Goal: Check status: Check status

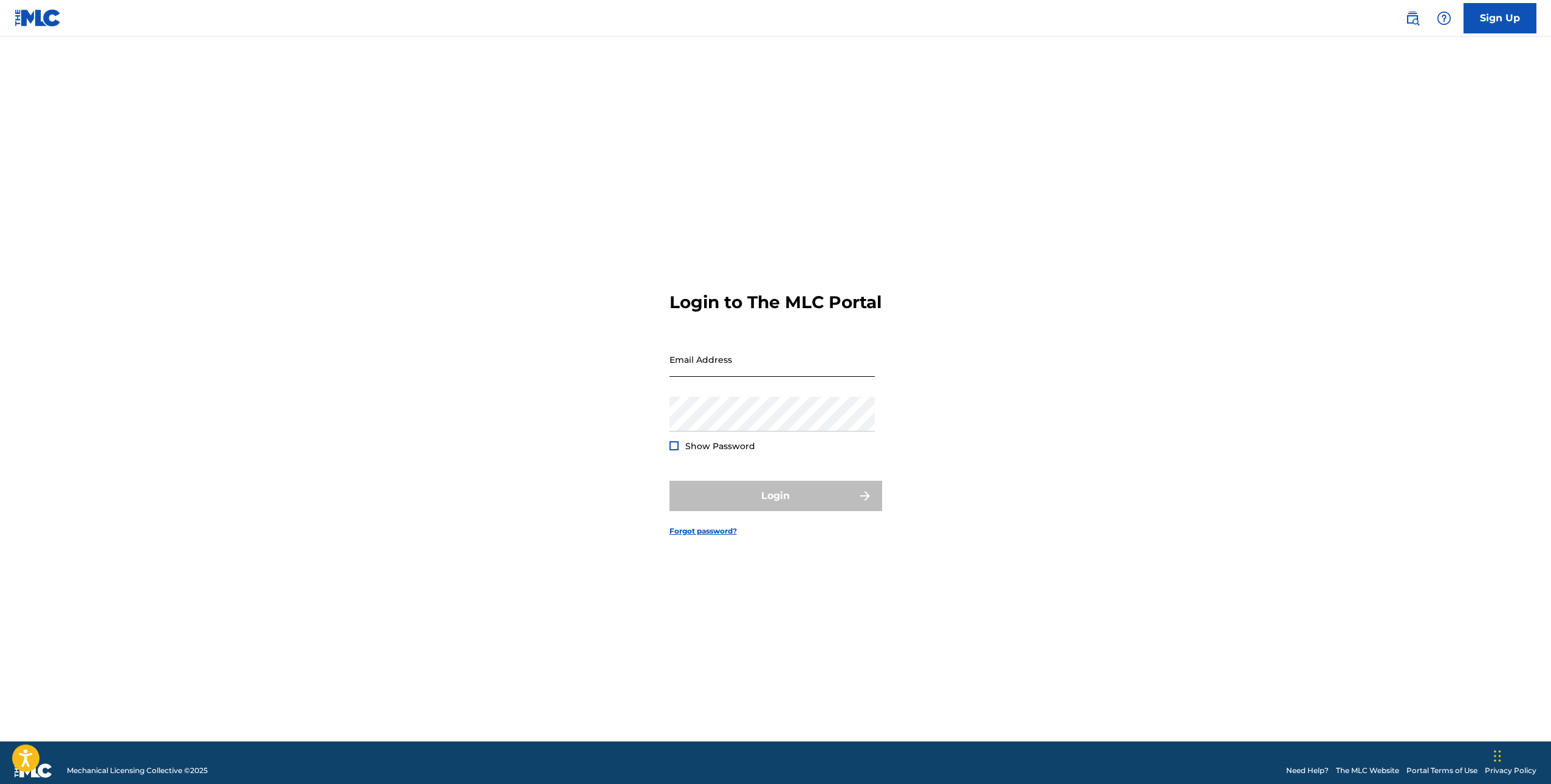
click at [739, 377] on input "Email Address" at bounding box center [772, 359] width 205 height 34
type input "[EMAIL_ADDRESS][DOMAIN_NAME]"
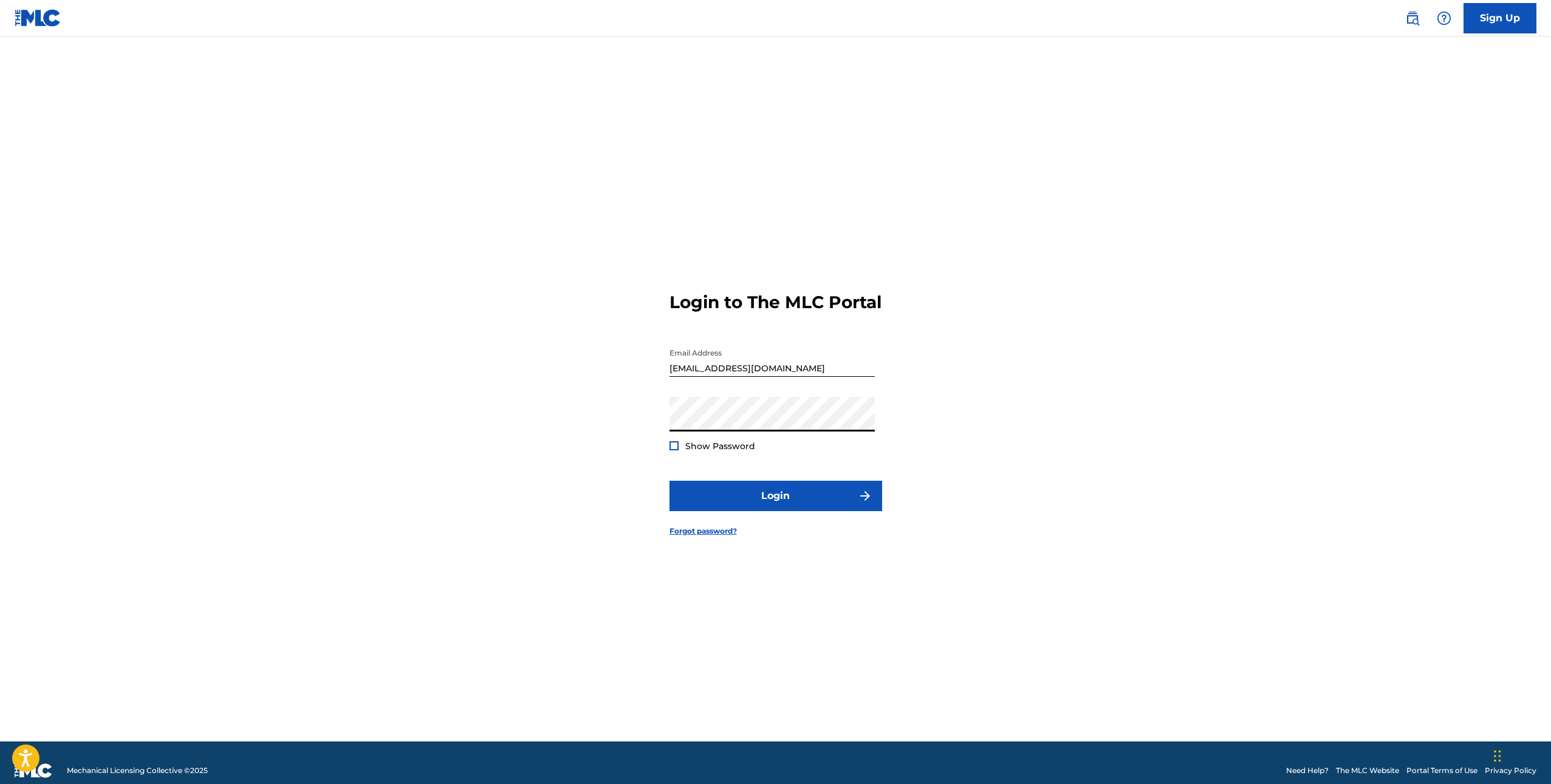
click at [669, 481] on button "Login" at bounding box center [776, 496] width 213 height 30
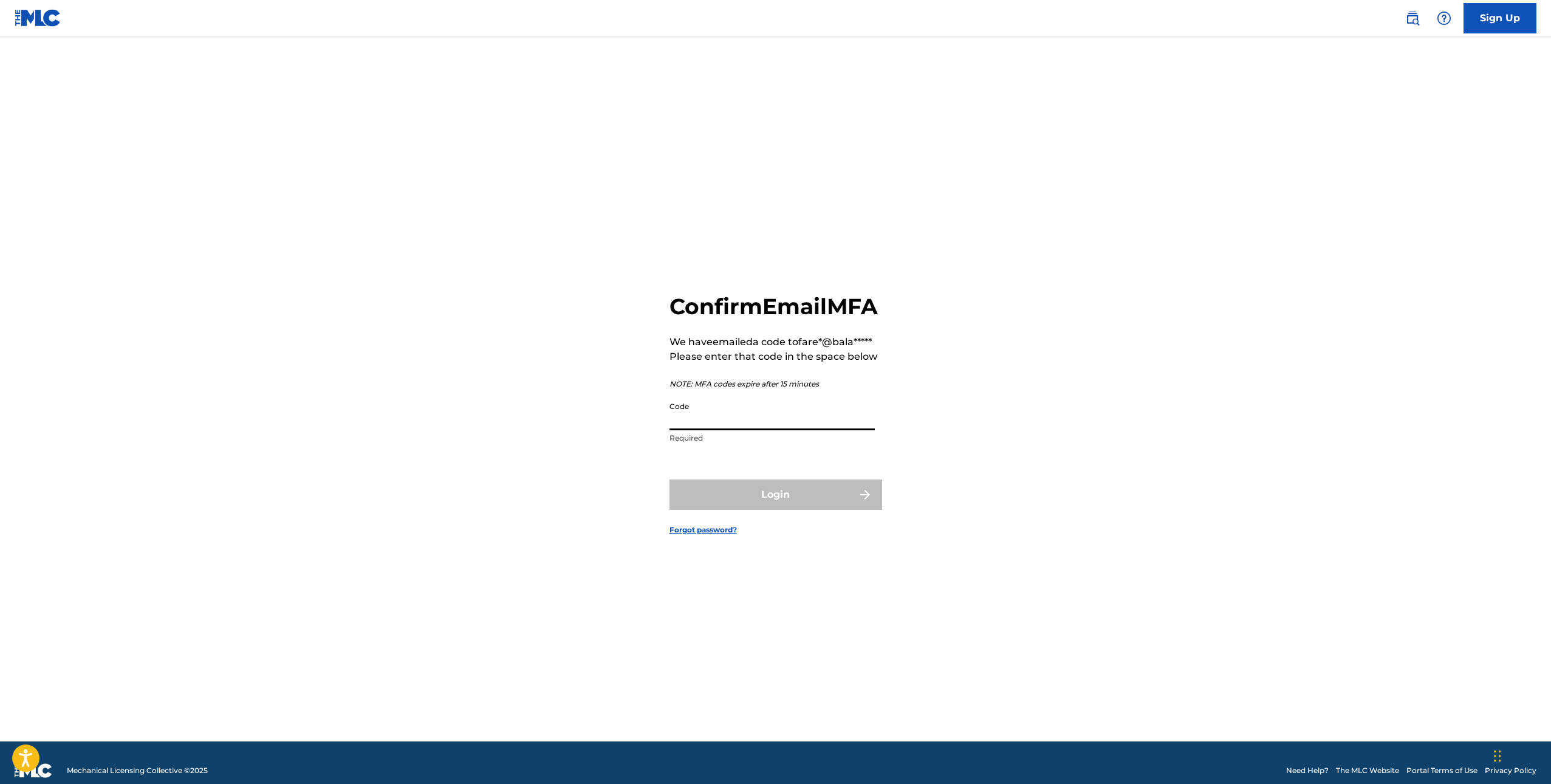
click at [795, 430] on input "Code" at bounding box center [772, 413] width 205 height 34
paste input "489014"
type input "489014"
click at [669, 479] on button "Login" at bounding box center [776, 494] width 213 height 30
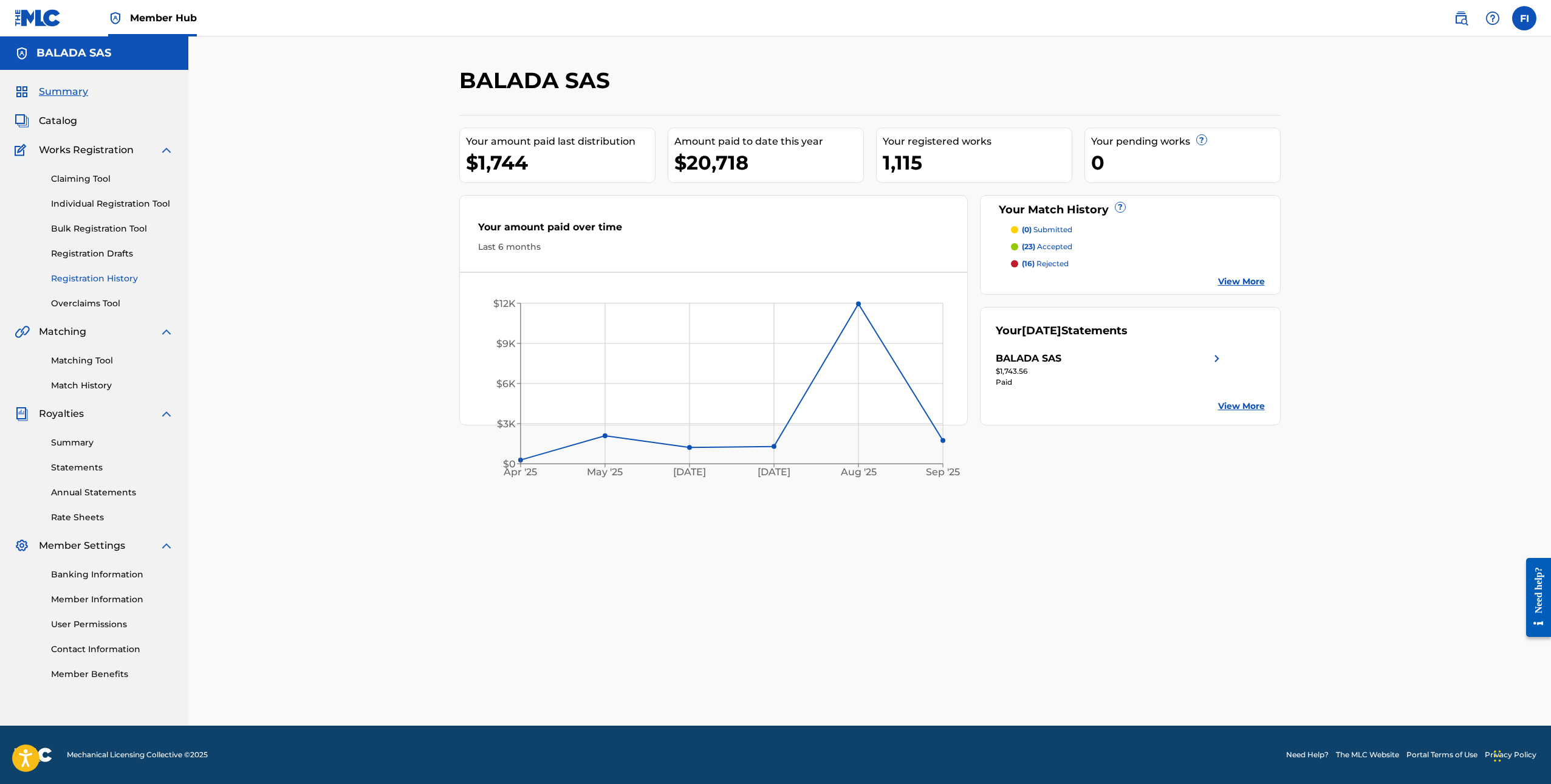
click at [80, 273] on link "Registration History" at bounding box center [112, 278] width 123 height 13
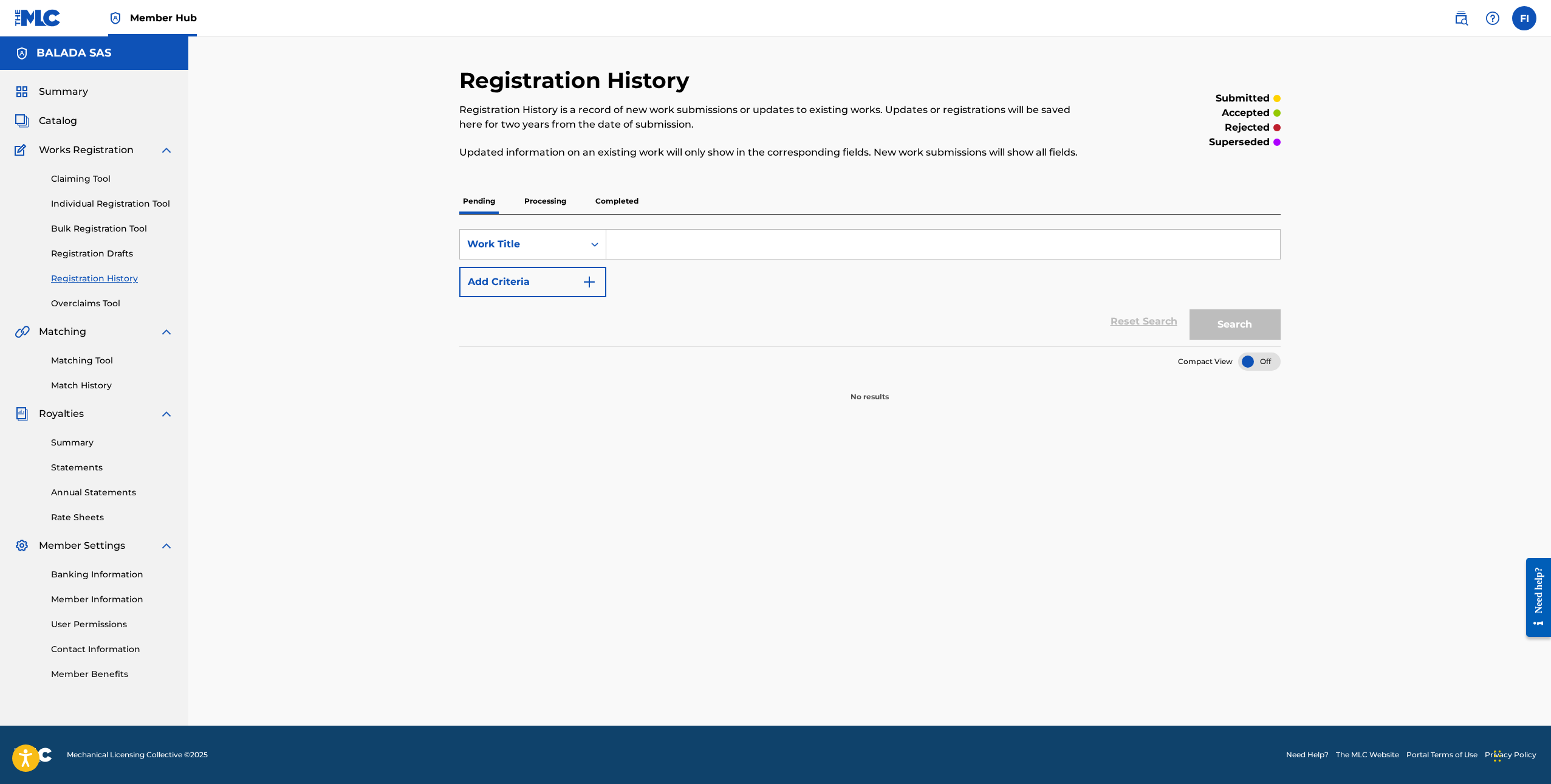
click at [543, 201] on p "Processing" at bounding box center [545, 200] width 49 height 25
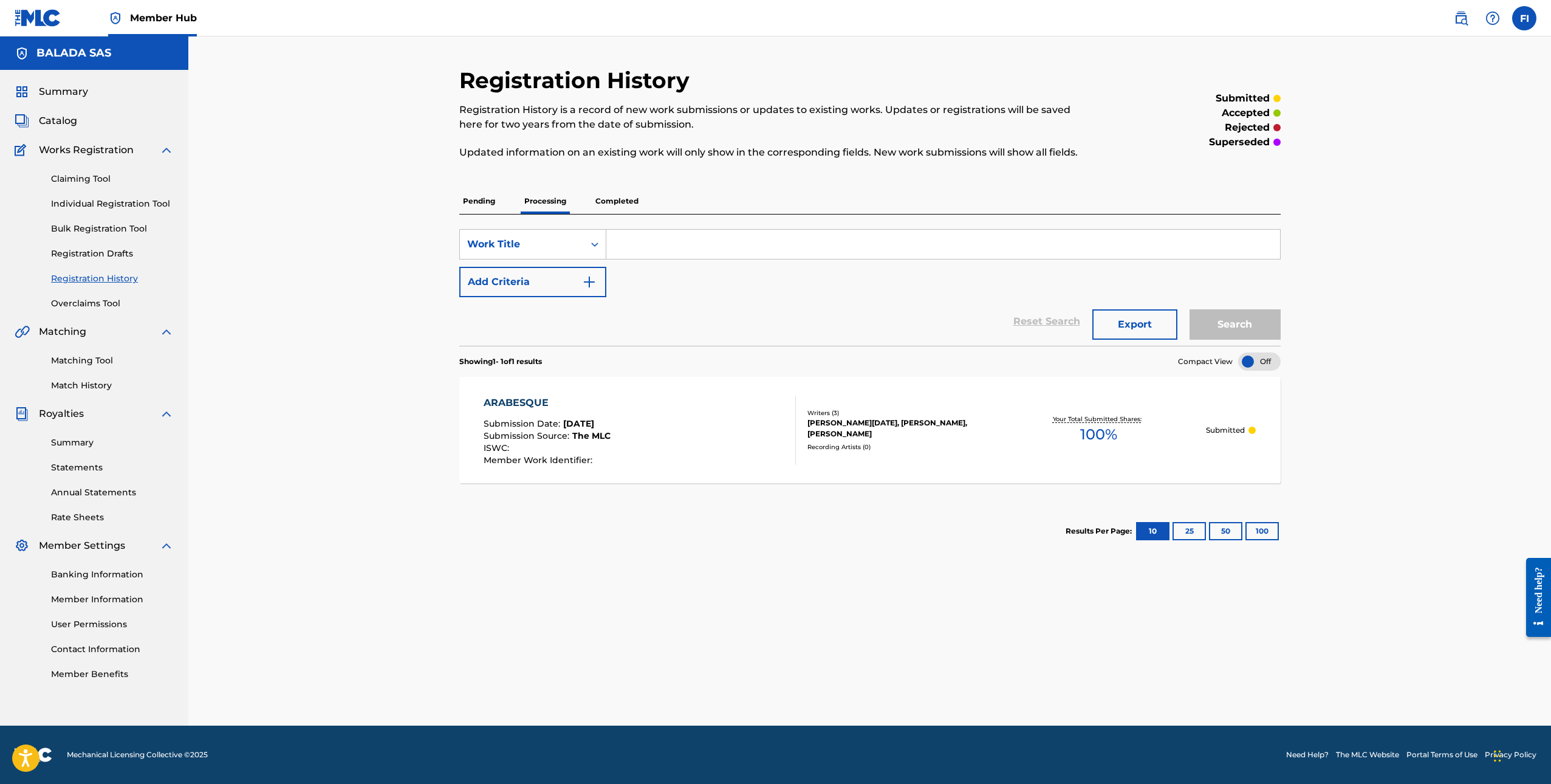
click at [584, 437] on span "The MLC" at bounding box center [592, 436] width 38 height 11
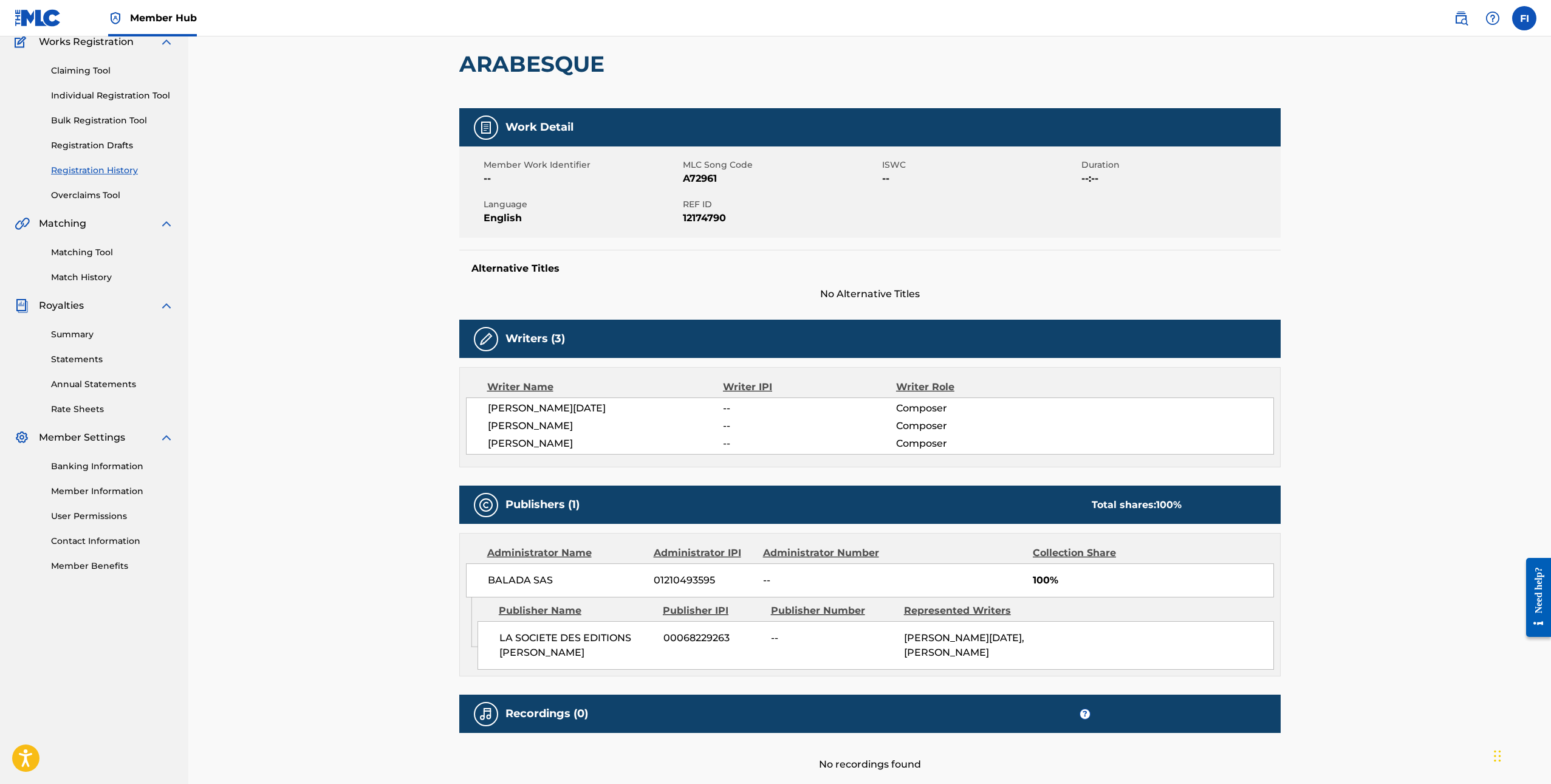
scroll to position [108, 0]
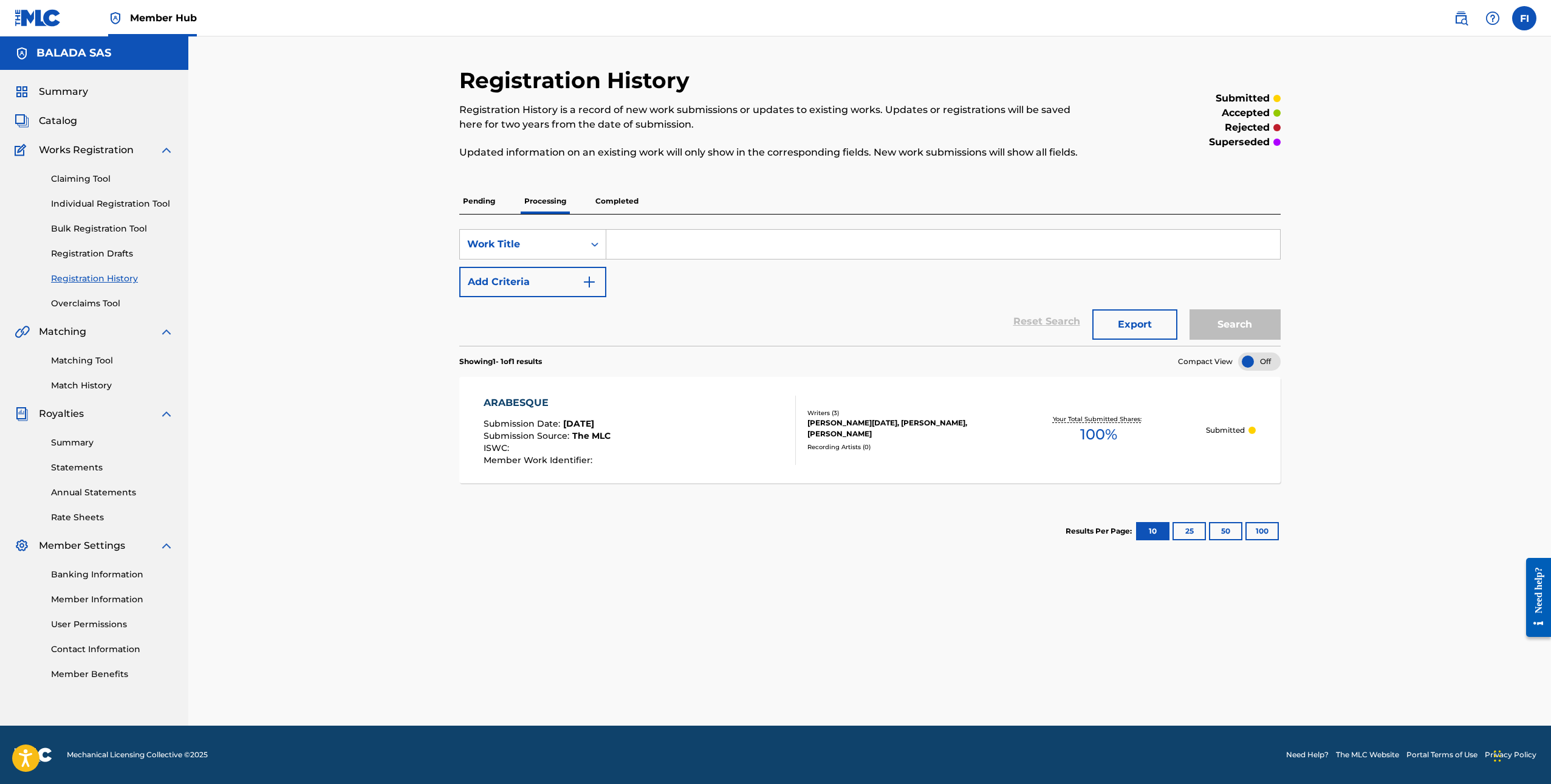
click at [619, 204] on p "Completed" at bounding box center [617, 200] width 50 height 25
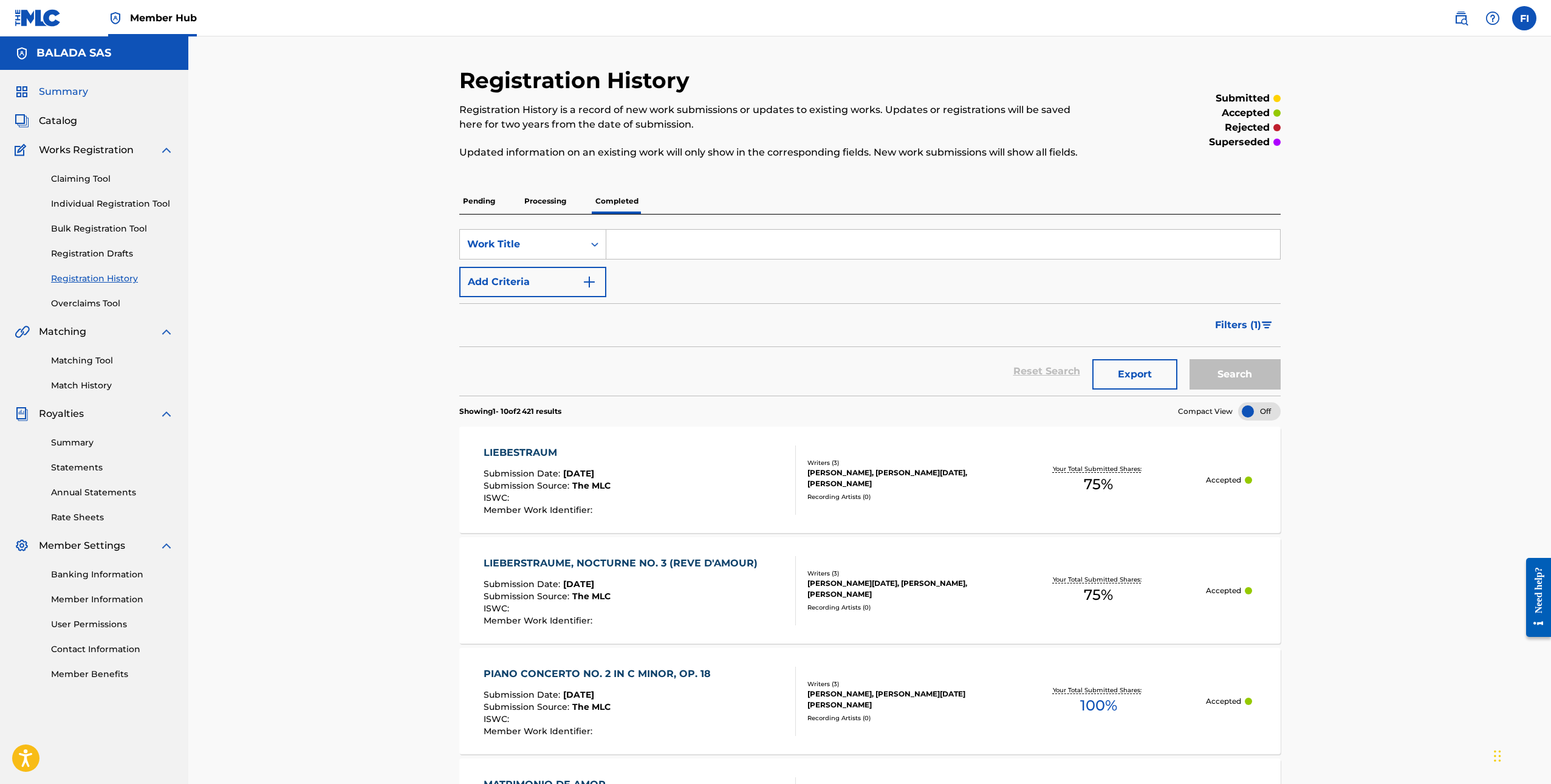
click at [60, 92] on span "Summary" at bounding box center [64, 91] width 49 height 14
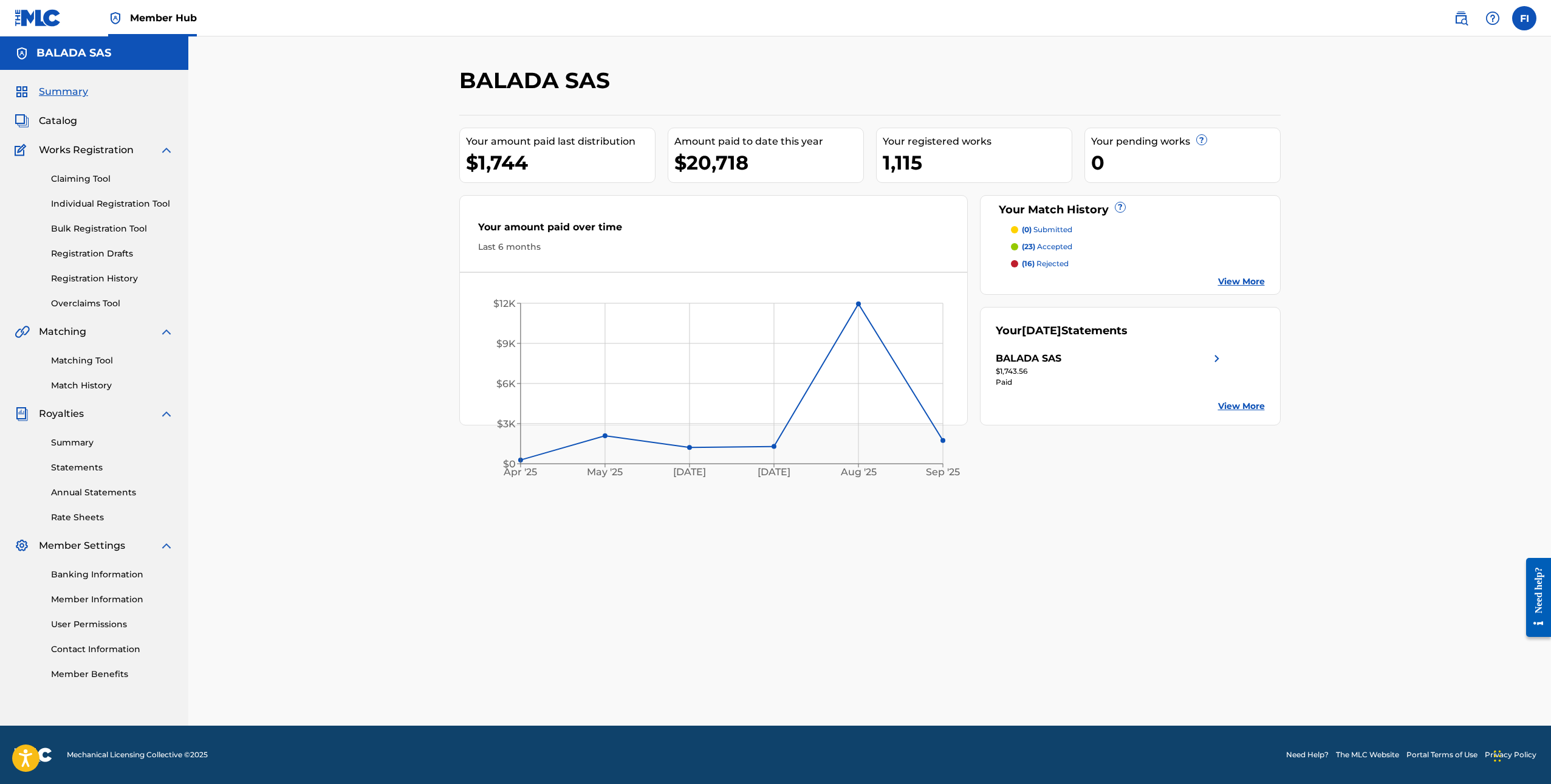
click at [841, 262] on div "Your amount paid over time Last 6 months" at bounding box center [714, 237] width 508 height 70
click at [81, 382] on link "Match History" at bounding box center [112, 385] width 123 height 13
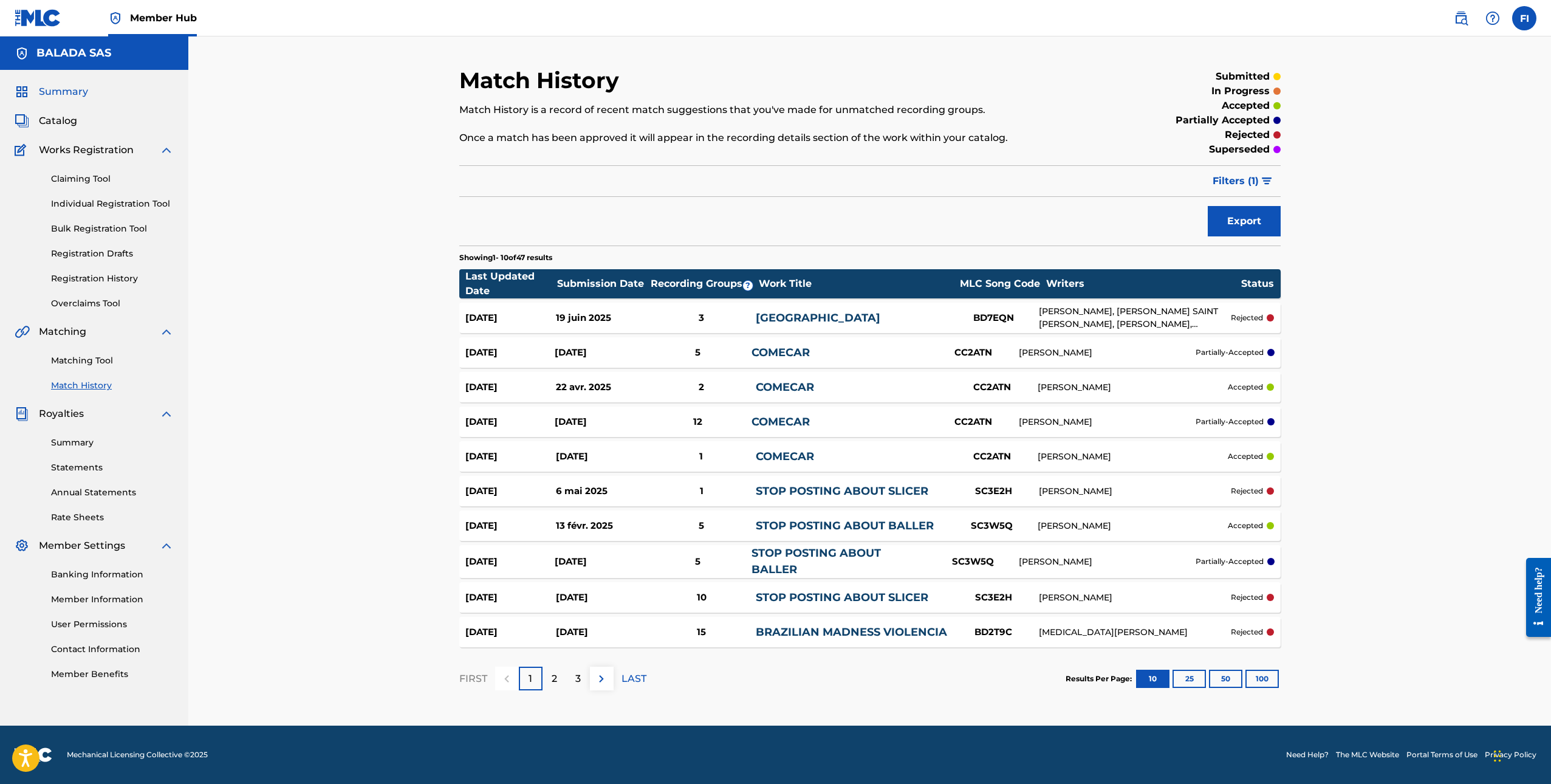
click at [60, 91] on span "Summary" at bounding box center [64, 91] width 49 height 14
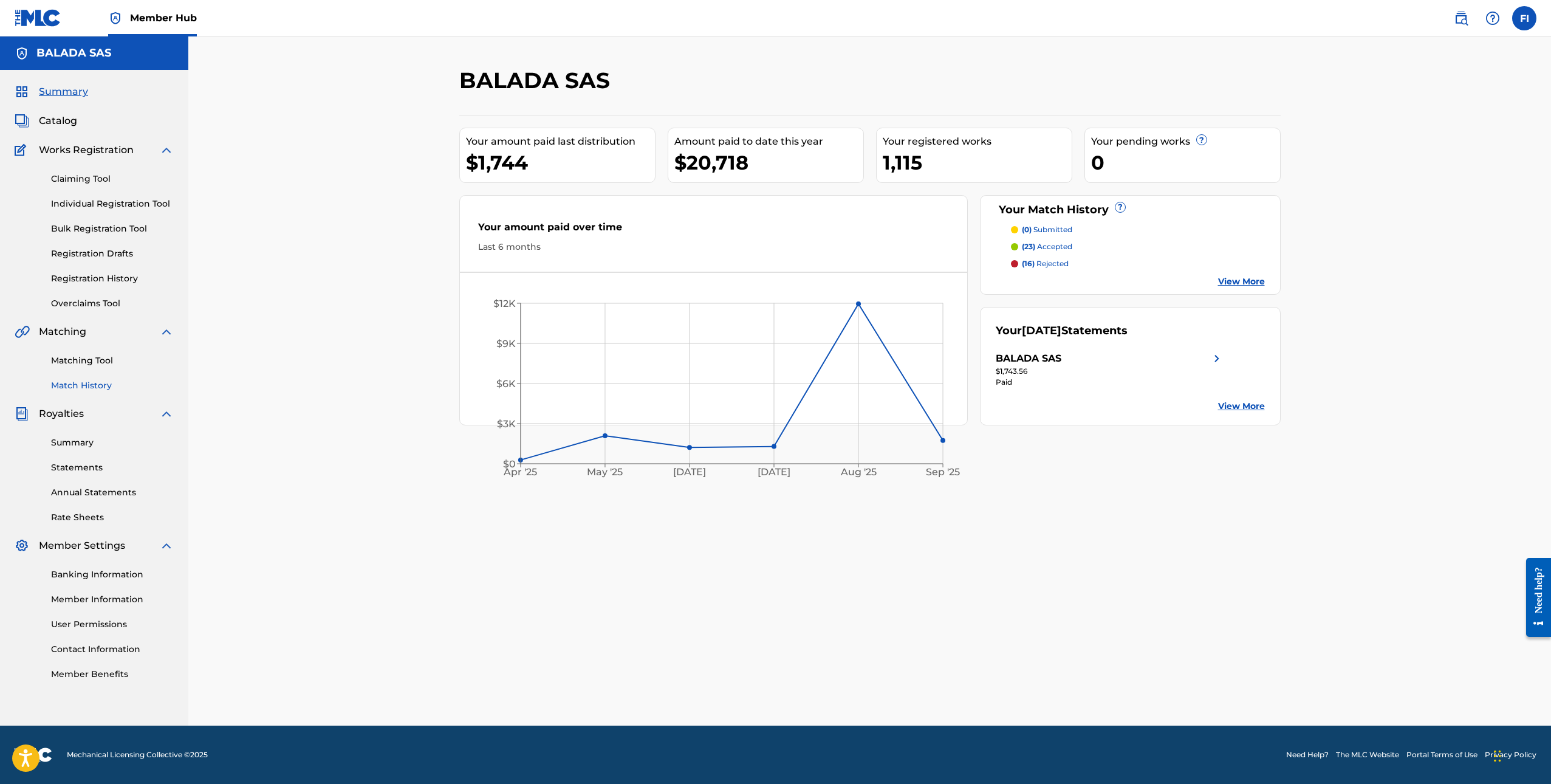
click at [71, 386] on link "Match History" at bounding box center [112, 385] width 123 height 13
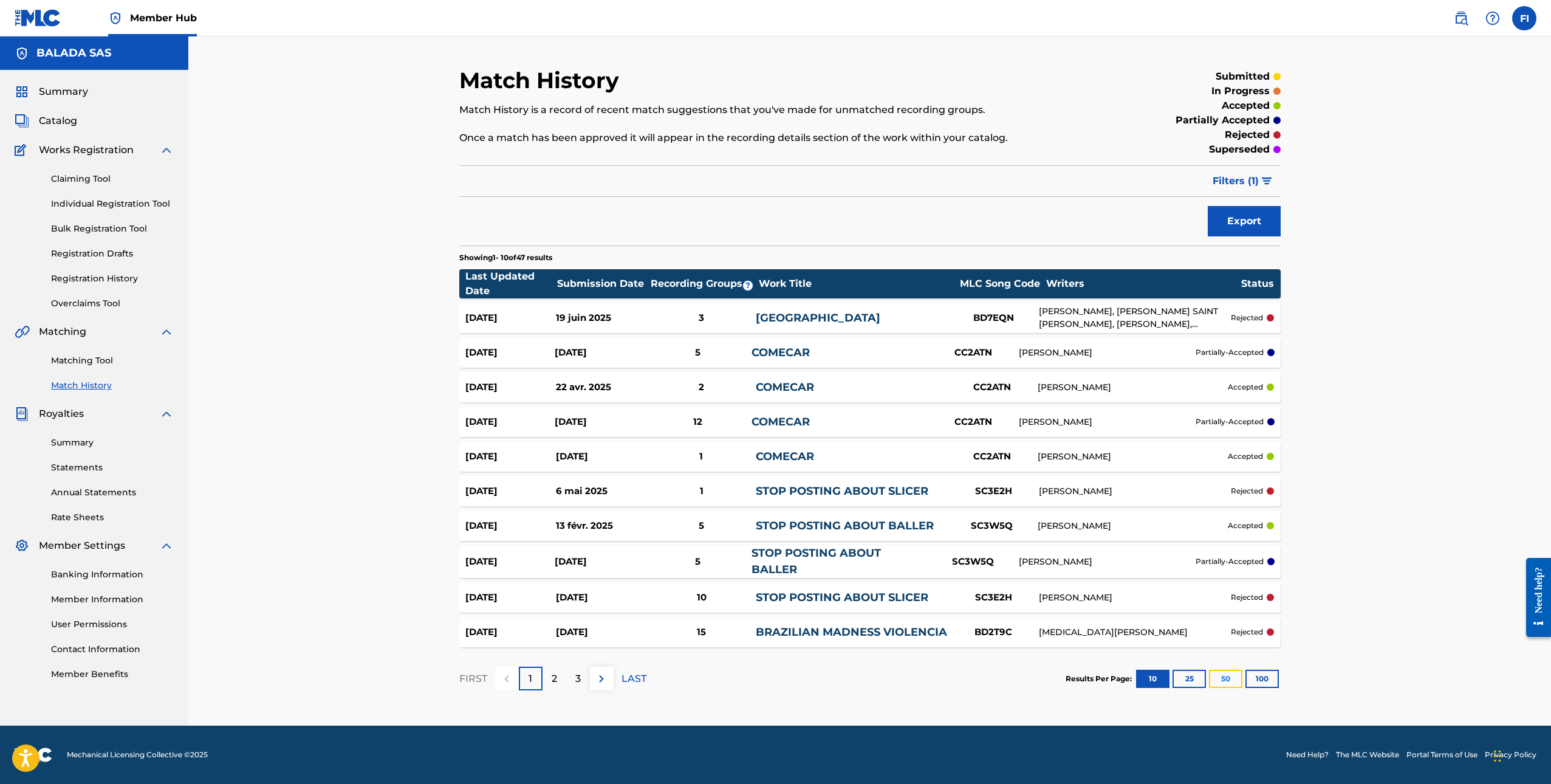
click at [1220, 682] on button "50" at bounding box center [1226, 678] width 34 height 19
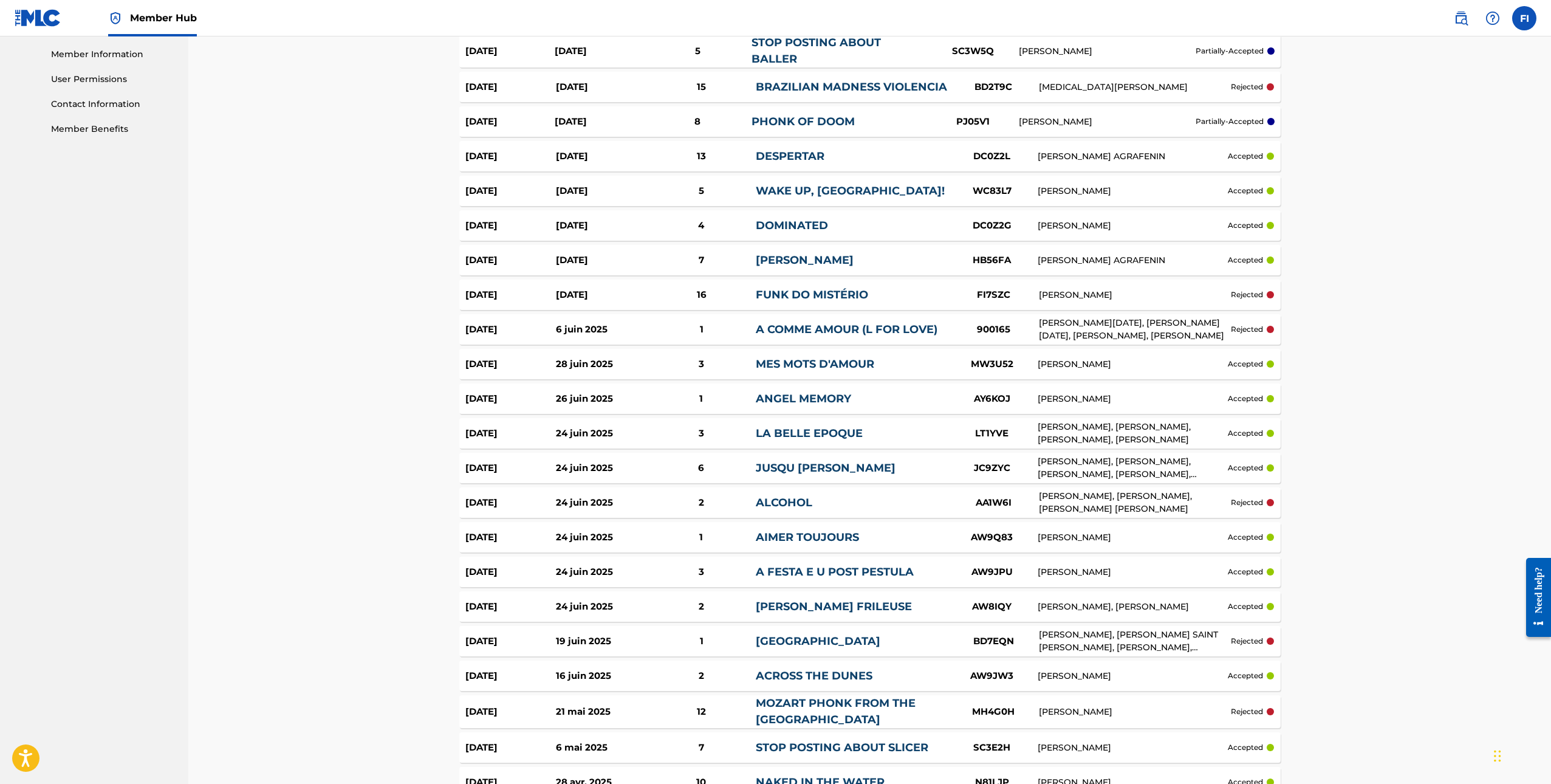
scroll to position [546, 0]
